Goal: Information Seeking & Learning: Learn about a topic

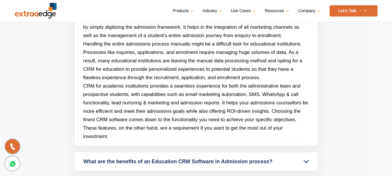
scroll to position [2619, 0]
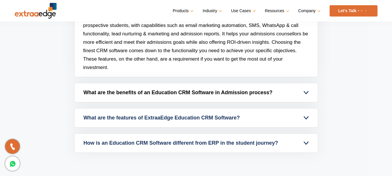
click at [220, 96] on link "What are the benefits of an Education CRM Software in Admission process?" at bounding box center [196, 92] width 243 height 19
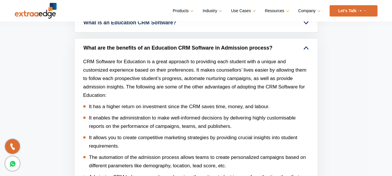
scroll to position [2502, 0]
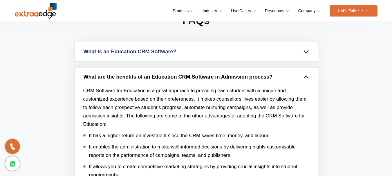
click at [230, 83] on link "What are the benefits of an Education CRM Software in Admission process?" at bounding box center [196, 77] width 243 height 19
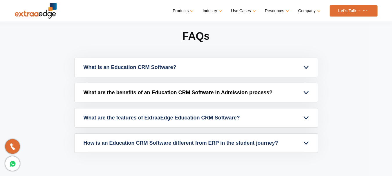
scroll to position [2487, 0]
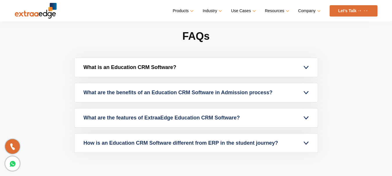
click at [90, 70] on link "What is an Education CRM Software?" at bounding box center [196, 67] width 243 height 19
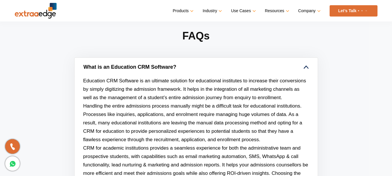
click at [90, 70] on link "What is an Education CRM Software?" at bounding box center [196, 67] width 243 height 19
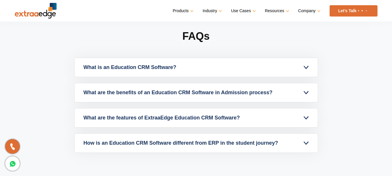
click at [175, 31] on h2 "FAQs" at bounding box center [196, 43] width 244 height 28
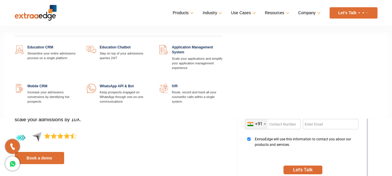
scroll to position [0, 0]
click at [78, 45] on link at bounding box center [78, 45] width 0 height 0
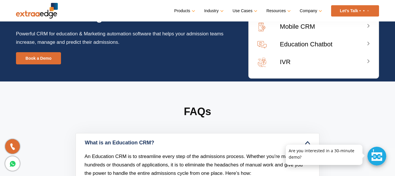
scroll to position [2196, 0]
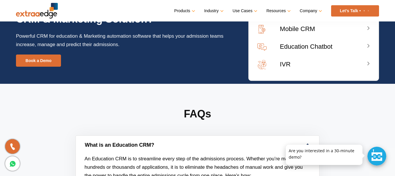
click at [139, 142] on link "What is an Education CRM?" at bounding box center [197, 145] width 243 height 19
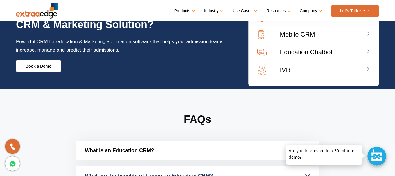
scroll to position [2167, 0]
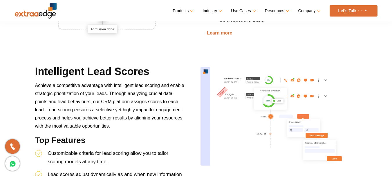
scroll to position [697, 0]
